Goal: Entertainment & Leisure: Consume media (video, audio)

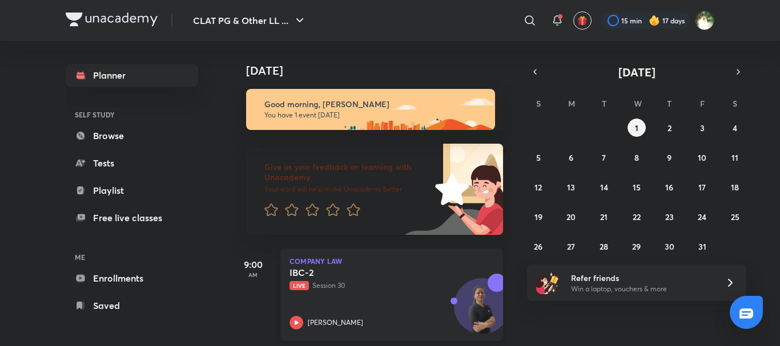
click at [356, 306] on div "IBC-2 Live Session 30 [PERSON_NAME]" at bounding box center [378, 298] width 179 height 63
